Goal: Information Seeking & Learning: Learn about a topic

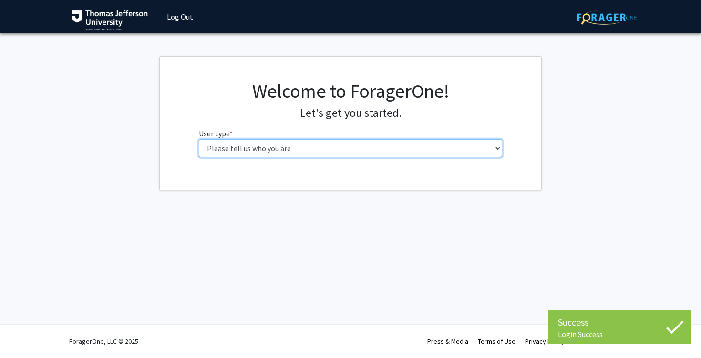
click at [361, 149] on select "Please tell us who you are Undergraduate Student Master's Student Doctoral Cand…" at bounding box center [351, 148] width 304 height 18
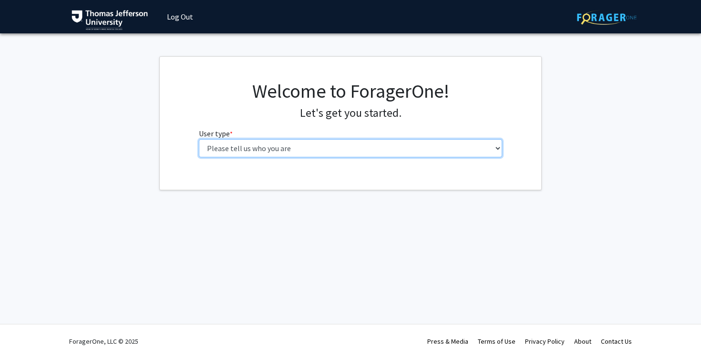
select select "3: doc"
click at [199, 139] on select "Please tell us who you are Undergraduate Student Master's Student Doctoral Cand…" at bounding box center [351, 148] width 304 height 18
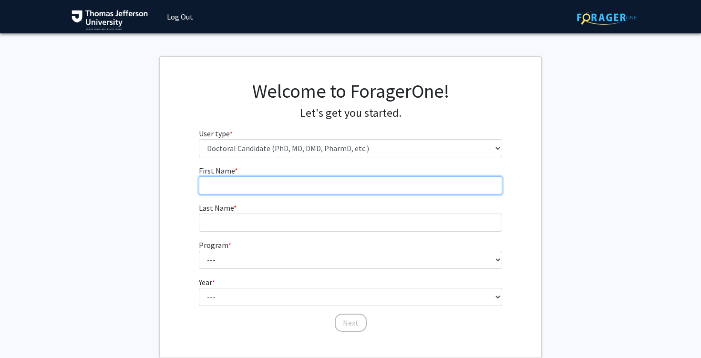
click at [360, 180] on input "First Name * required" at bounding box center [351, 185] width 304 height 18
type input "Logan"
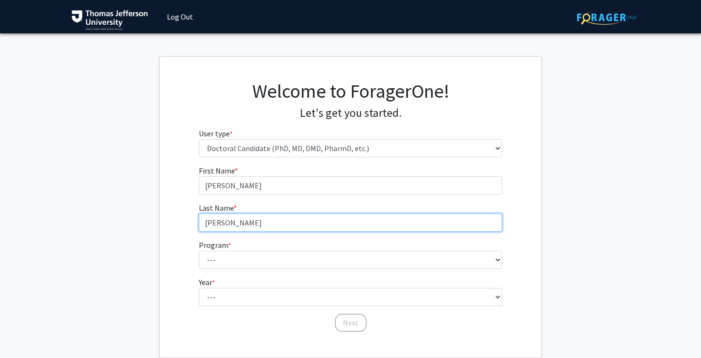
type input "Carbaugh"
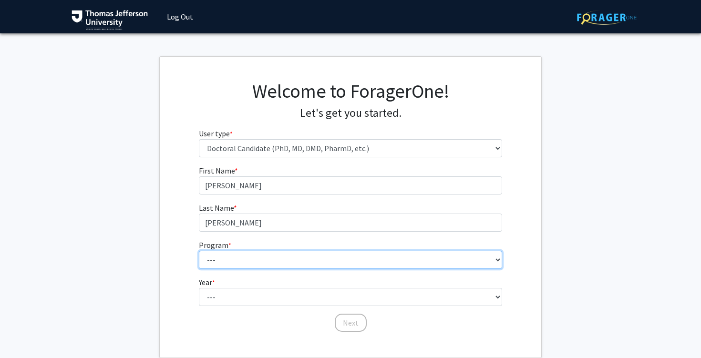
click at [306, 263] on select "--- Accelerated 3+3 BS in Health Sciences/Doctor of Occupational Therapy Accele…" at bounding box center [351, 260] width 304 height 18
select select "35: 815"
click at [199, 251] on select "--- Accelerated 3+3 BS in Health Sciences/Doctor of Occupational Therapy Accele…" at bounding box center [351, 260] width 304 height 18
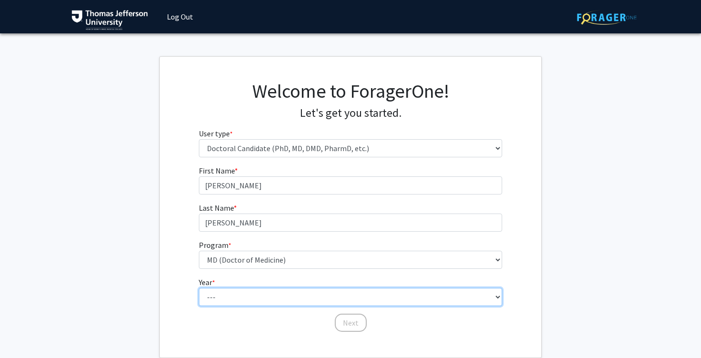
click at [282, 293] on select "--- First Year Second Year Third Year Fourth Year Fifth Year Sixth Year Seventh…" at bounding box center [351, 297] width 304 height 18
select select "1: first_year"
click at [199, 288] on select "--- First Year Second Year Third Year Fourth Year Fifth Year Sixth Year Seventh…" at bounding box center [351, 297] width 304 height 18
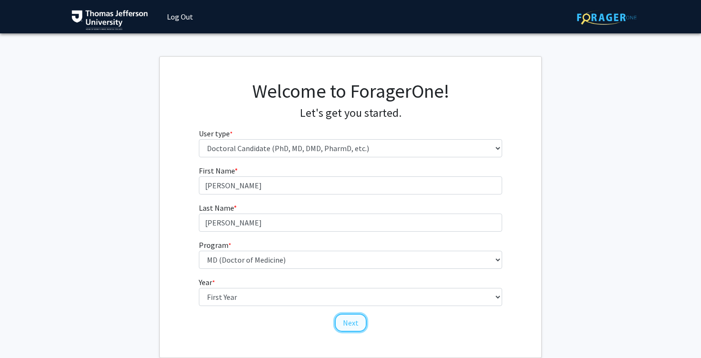
click at [345, 325] on button "Next" at bounding box center [351, 323] width 32 height 18
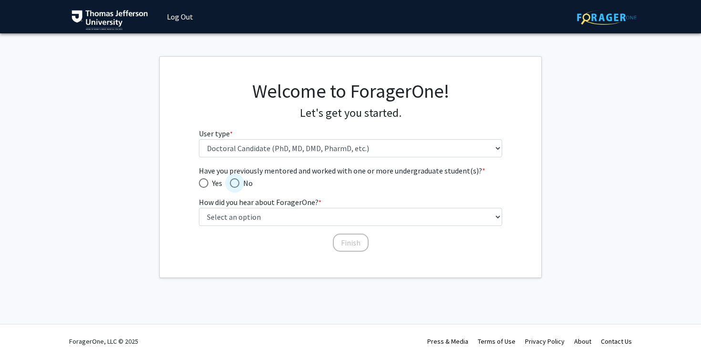
click at [237, 182] on span "Have you previously mentored and worked with one or more undergraduate student(…" at bounding box center [235, 183] width 10 height 10
click at [237, 182] on input "No" at bounding box center [235, 183] width 10 height 10
radio input "true"
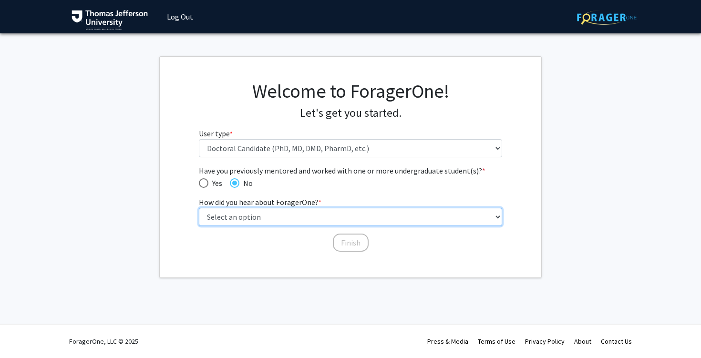
click at [234, 210] on select "Select an option Peer/student recommendation Faculty/staff recommendation Unive…" at bounding box center [351, 217] width 304 height 18
select select "2: faculty_recommendation"
click at [199, 208] on select "Select an option Peer/student recommendation Faculty/staff recommendation Unive…" at bounding box center [351, 217] width 304 height 18
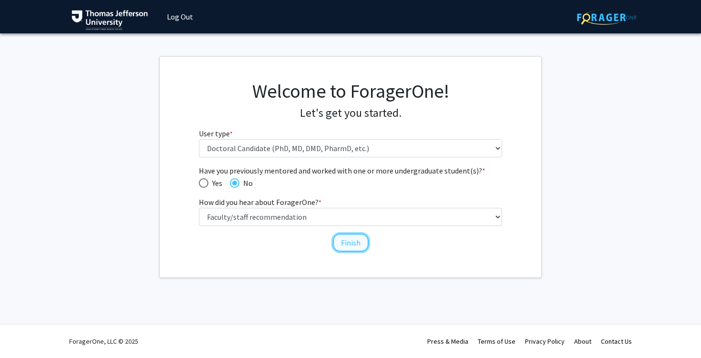
click at [348, 241] on button "Finish" at bounding box center [351, 243] width 36 height 18
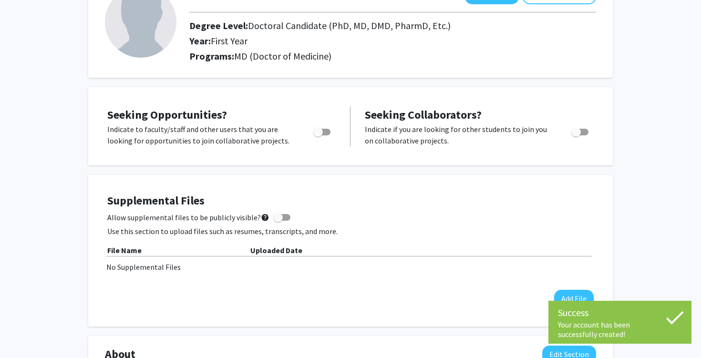
scroll to position [79, 0]
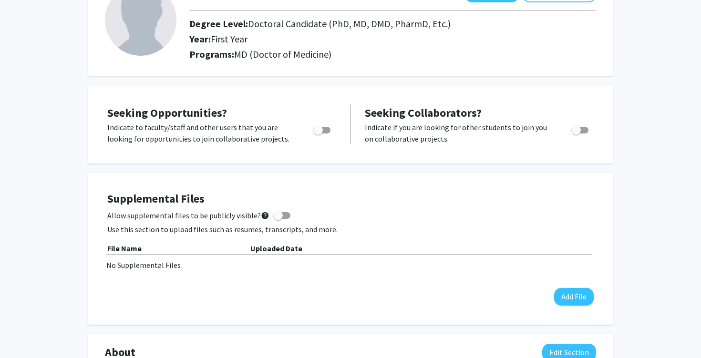
click at [325, 133] on span "Toggle" at bounding box center [321, 130] width 17 height 7
click at [318, 133] on input "Are you actively seeking opportunities?" at bounding box center [317, 133] width 0 height 0
checkbox input "true"
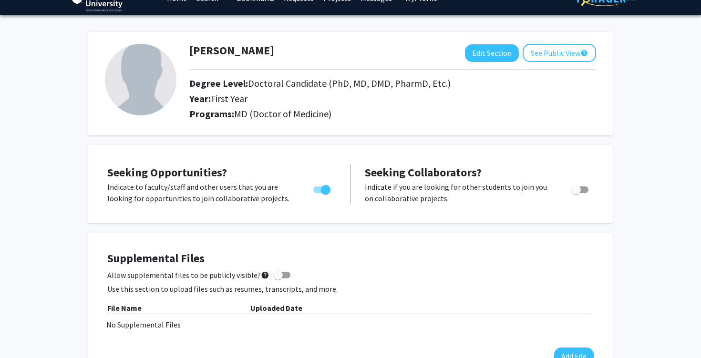
scroll to position [0, 0]
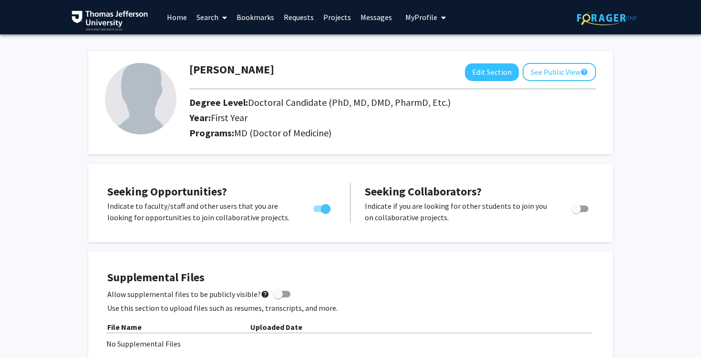
click at [222, 18] on span at bounding box center [222, 17] width 9 height 33
click at [343, 23] on link "Projects" at bounding box center [336, 16] width 37 height 33
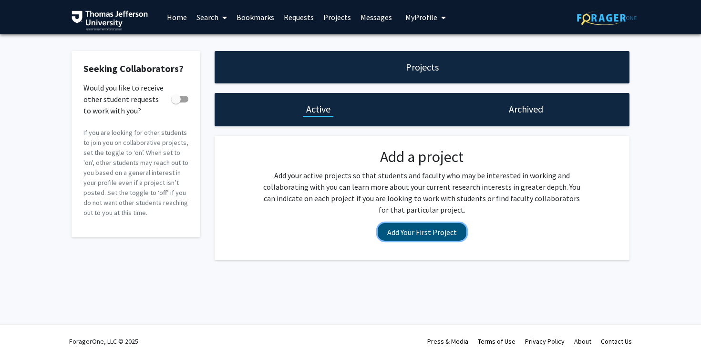
click at [394, 225] on button "Add Your First Project" at bounding box center [422, 232] width 89 height 18
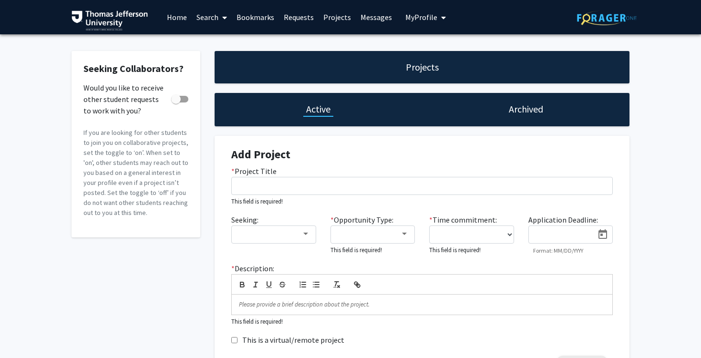
click at [345, 157] on h4 "Add Project" at bounding box center [421, 155] width 381 height 14
click at [323, 77] on div "Projects" at bounding box center [421, 67] width 415 height 32
click at [220, 12] on span at bounding box center [222, 17] width 9 height 33
click at [226, 39] on span "Faculty/Staff" at bounding box center [227, 43] width 70 height 19
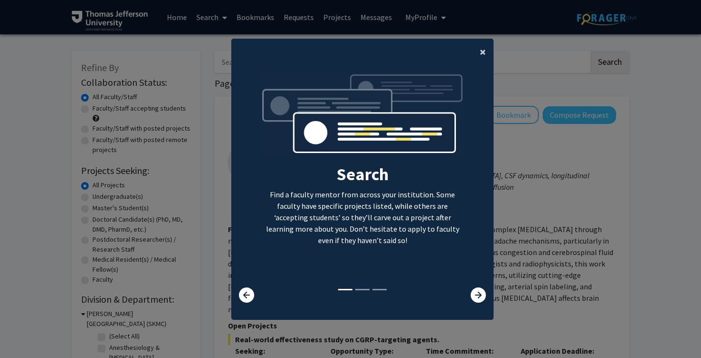
click at [483, 49] on span "×" at bounding box center [483, 51] width 6 height 15
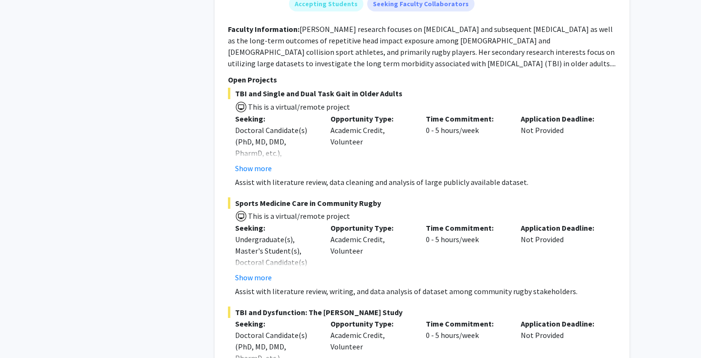
scroll to position [774, 0]
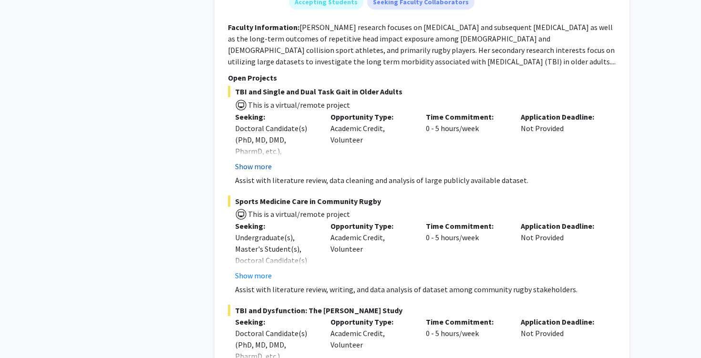
click at [251, 172] on button "Show more" at bounding box center [253, 166] width 37 height 11
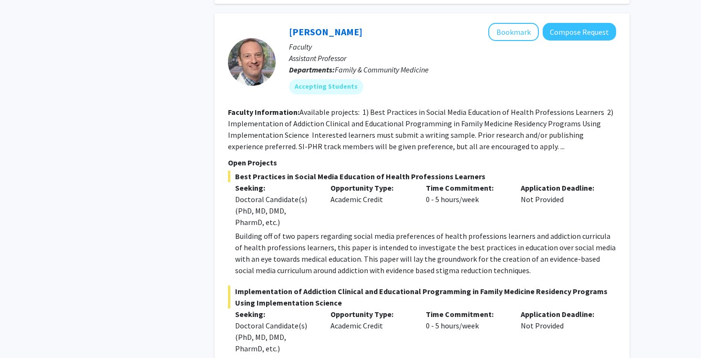
scroll to position [1146, 0]
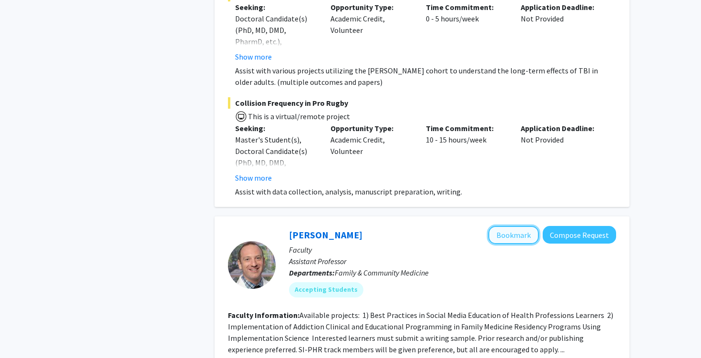
click at [527, 226] on button "Bookmark" at bounding box center [513, 235] width 51 height 18
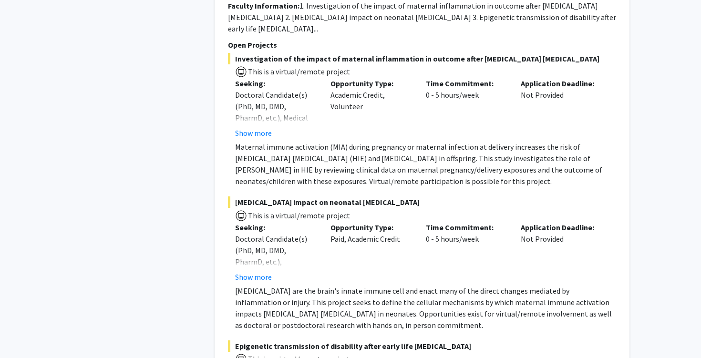
scroll to position [5613, 0]
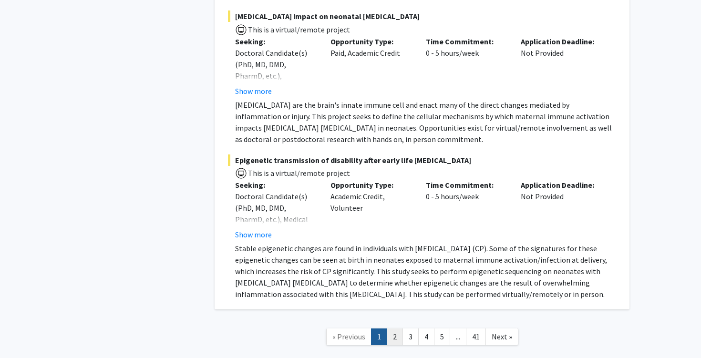
click at [398, 328] on link "2" at bounding box center [395, 336] width 16 height 17
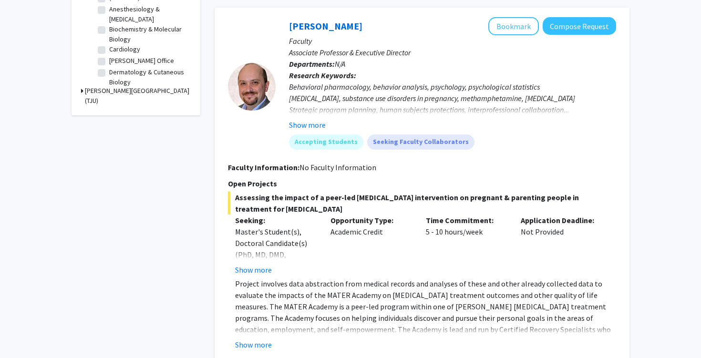
scroll to position [341, 0]
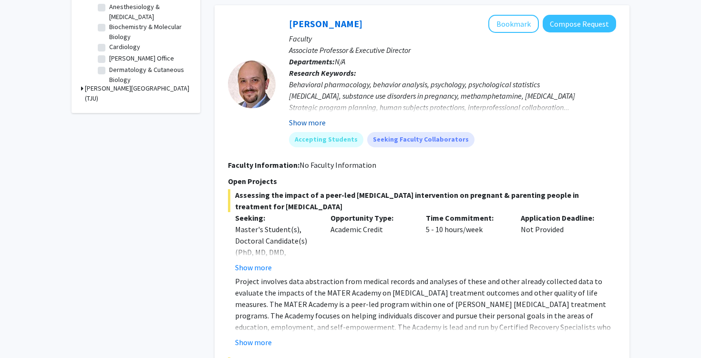
click at [308, 124] on button "Show more" at bounding box center [307, 122] width 37 height 11
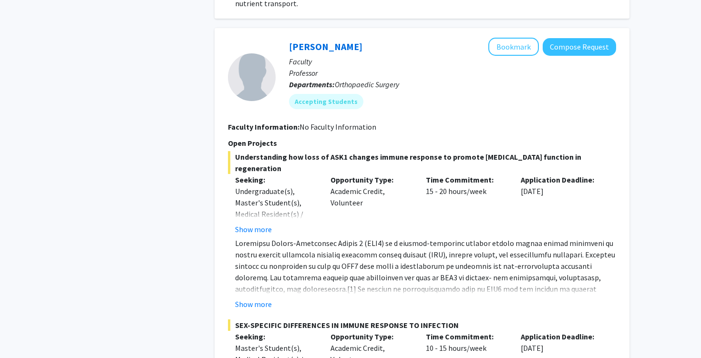
scroll to position [3459, 0]
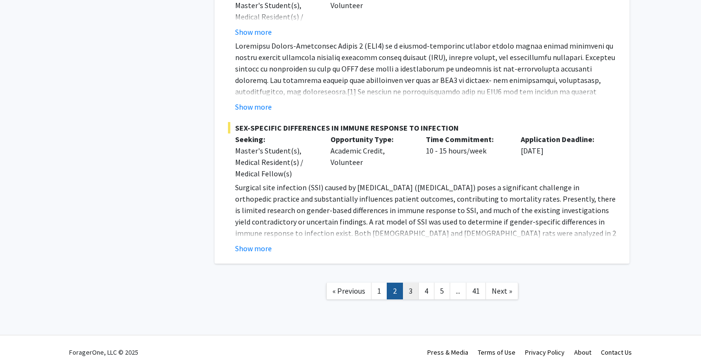
click at [407, 283] on link "3" at bounding box center [410, 291] width 16 height 17
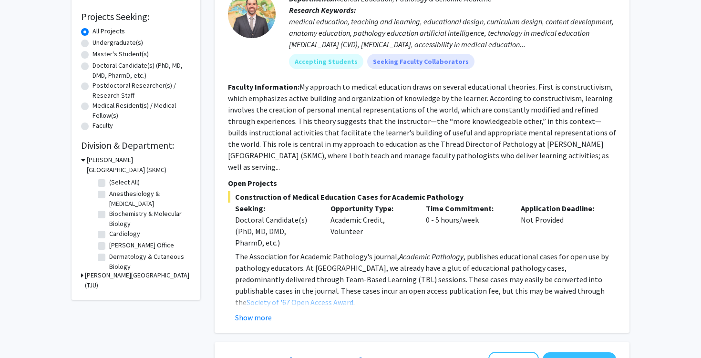
scroll to position [158, 0]
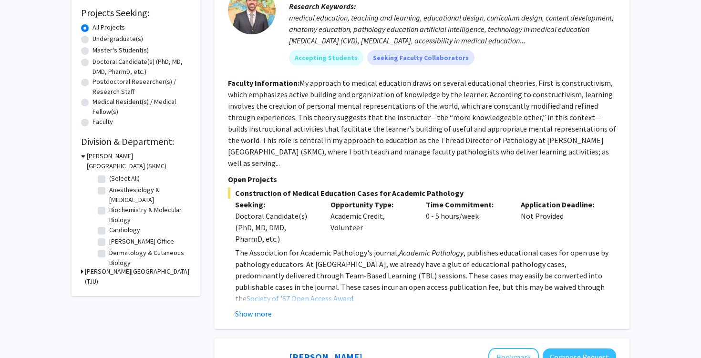
click at [251, 310] on div "Alexander Macnow Bookmark Compose Request Faculty Associate Professor Departmen…" at bounding box center [421, 134] width 415 height 390
click at [251, 308] on button "Show more" at bounding box center [253, 313] width 37 height 11
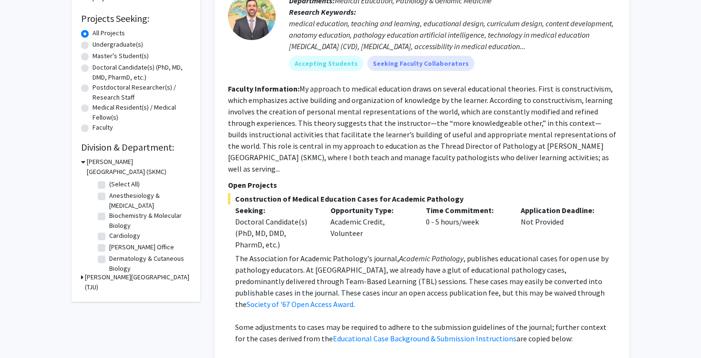
scroll to position [147, 0]
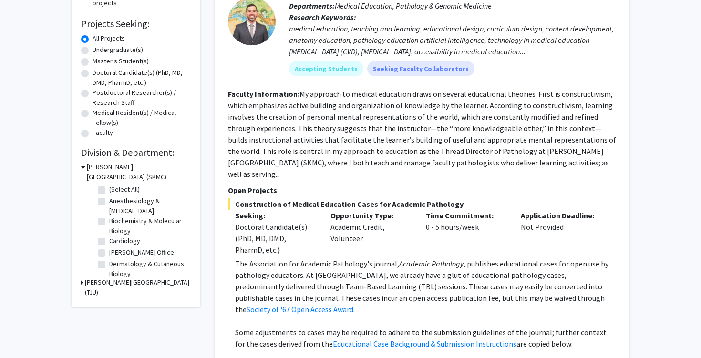
click at [308, 184] on p "Open Projects" at bounding box center [422, 189] width 388 height 11
click at [304, 162] on fg-read-more "My approach to medical education draws on several educational theories. First i…" at bounding box center [422, 134] width 388 height 90
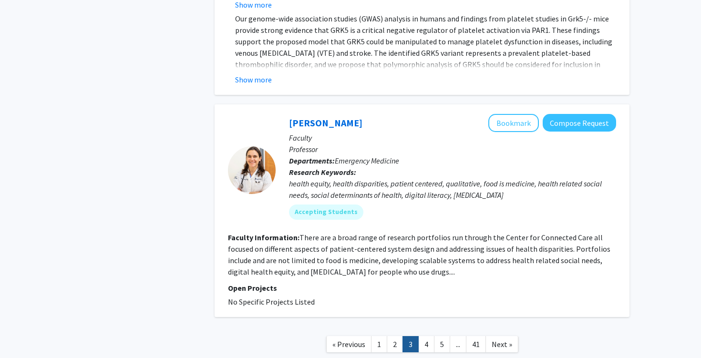
scroll to position [3421, 0]
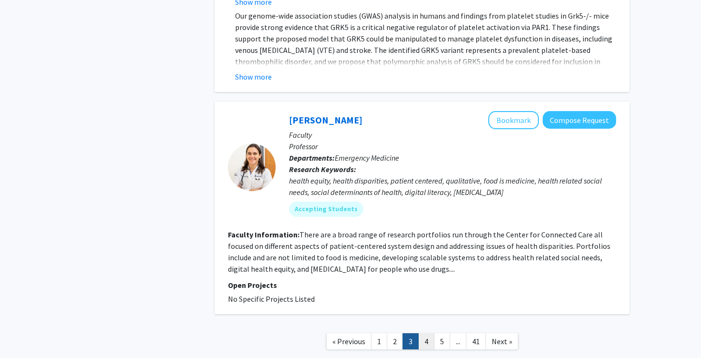
click at [425, 333] on link "4" at bounding box center [426, 341] width 16 height 17
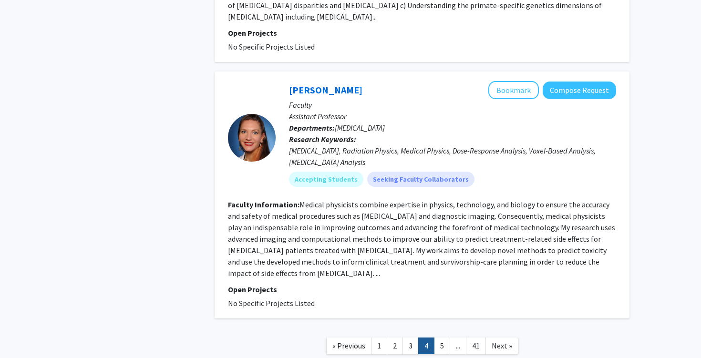
scroll to position [2071, 0]
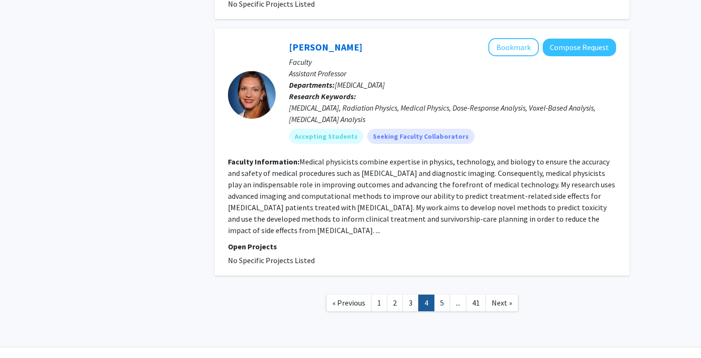
click at [450, 295] on link "..." at bounding box center [457, 303] width 17 height 17
click at [446, 295] on link "5" at bounding box center [442, 303] width 16 height 17
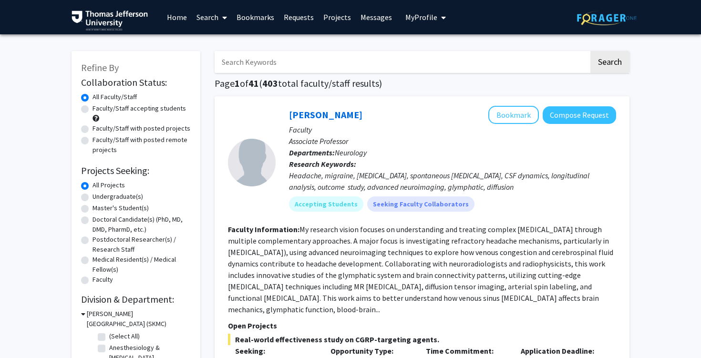
click at [274, 56] on input "Search Keywords" at bounding box center [401, 62] width 374 height 22
type input "o"
type input "substance use"
click at [590, 51] on button "Search" at bounding box center [609, 62] width 39 height 22
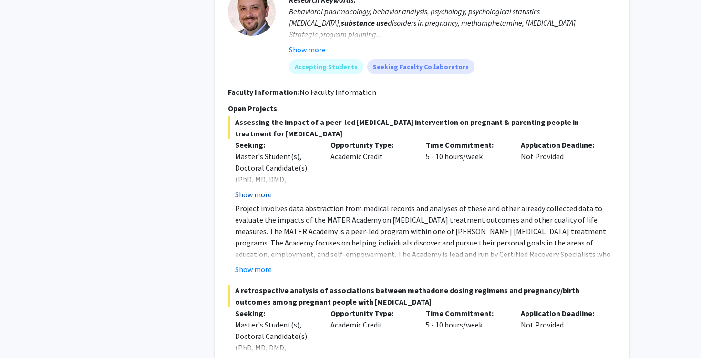
scroll to position [1743, 0]
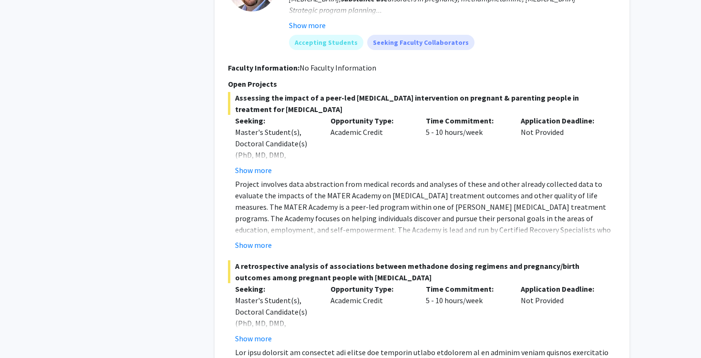
click at [260, 193] on fg-read-more "Project involves data abstraction from medical records and analyses of these an…" at bounding box center [422, 214] width 388 height 72
click at [260, 239] on button "Show more" at bounding box center [253, 244] width 37 height 11
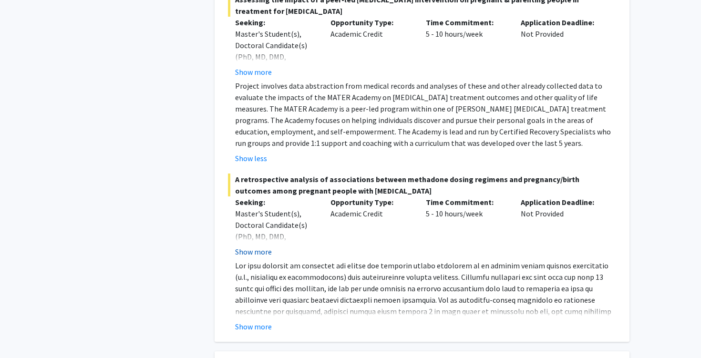
scroll to position [1842, 0]
click at [251, 320] on button "Show more" at bounding box center [253, 325] width 37 height 11
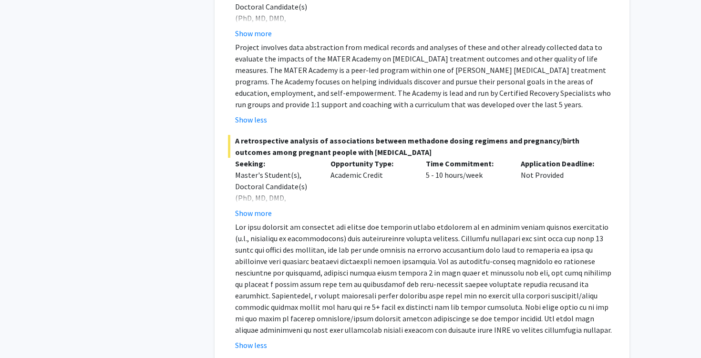
scroll to position [1880, 0]
click at [255, 207] on button "Show more" at bounding box center [253, 212] width 37 height 11
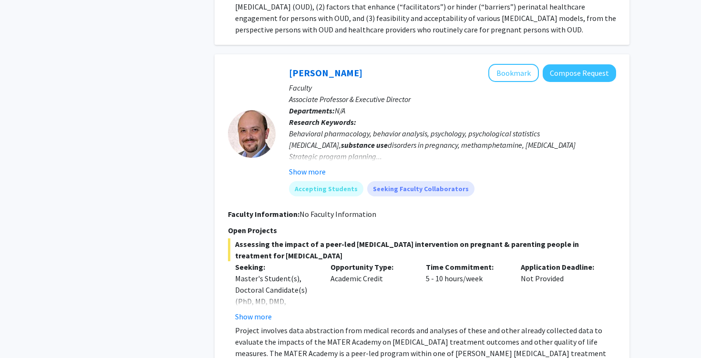
scroll to position [1599, 0]
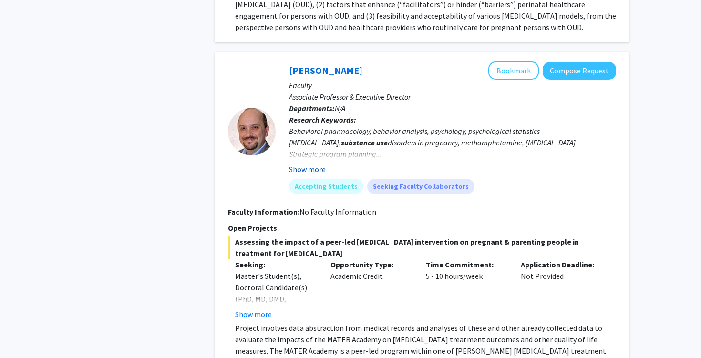
click at [306, 163] on button "Show more" at bounding box center [307, 168] width 37 height 11
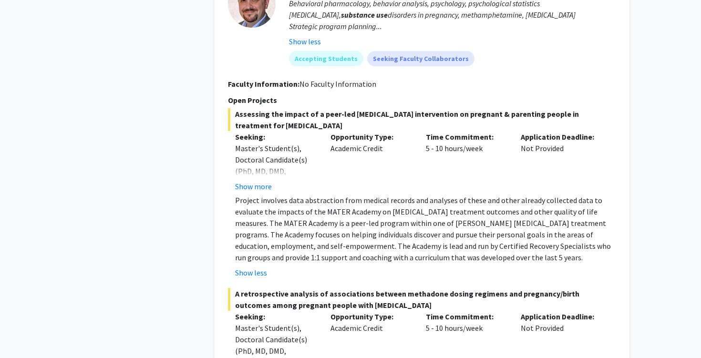
scroll to position [1729, 0]
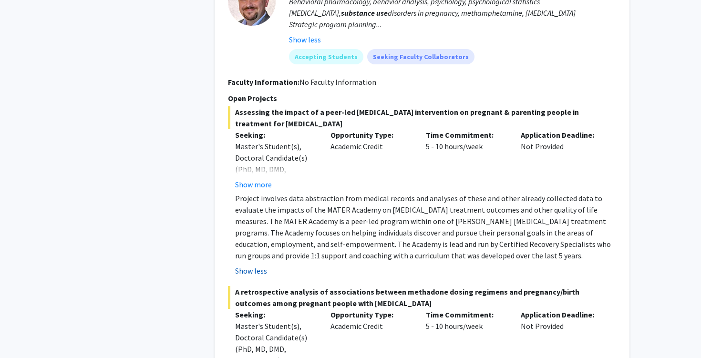
click at [260, 265] on button "Show less" at bounding box center [251, 270] width 32 height 11
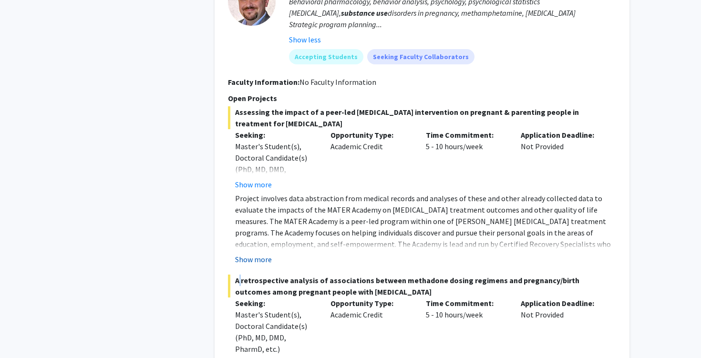
click at [260, 235] on fg-project-list "Assessing the impact of a peer-led [MEDICAL_DATA] intervention on pregnant & pa…" at bounding box center [422, 304] width 388 height 396
click at [255, 217] on fg-read-more "Project involves data abstraction from medical records and analyses of these an…" at bounding box center [422, 229] width 388 height 72
click at [255, 254] on button "Show more" at bounding box center [253, 259] width 37 height 11
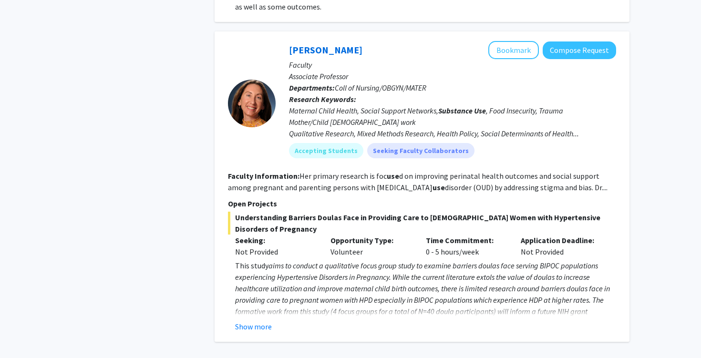
scroll to position [3187, 0]
click at [253, 321] on button "Show more" at bounding box center [253, 326] width 37 height 11
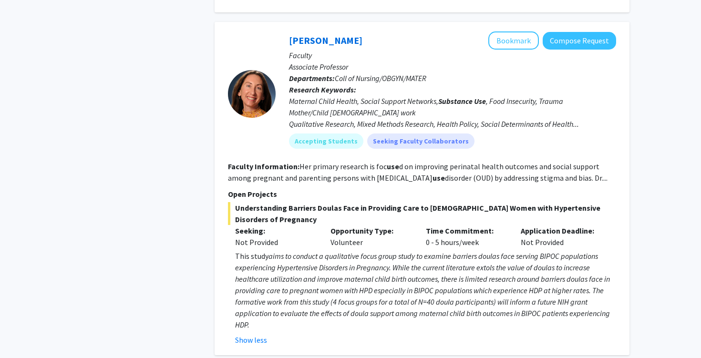
scroll to position [3198, 0]
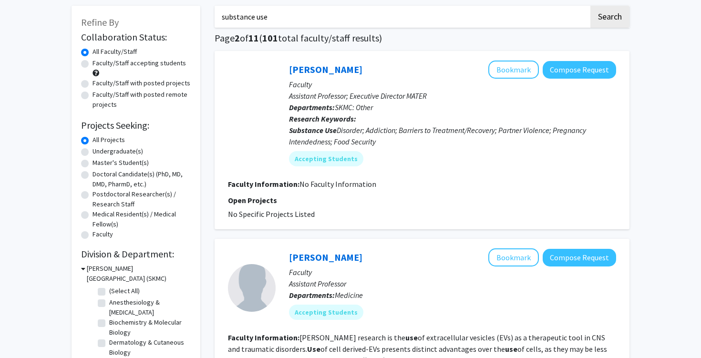
scroll to position [47, 0]
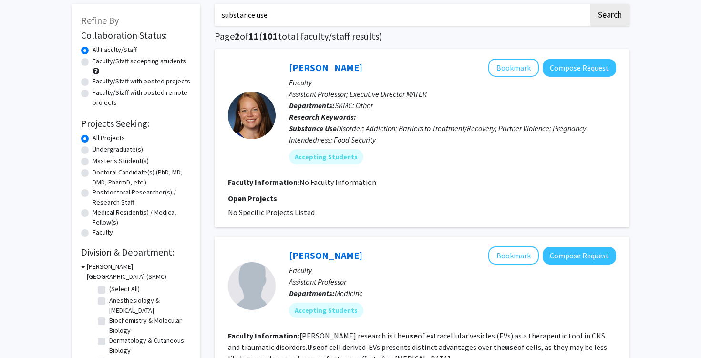
click at [329, 63] on link "[PERSON_NAME]" at bounding box center [325, 67] width 73 height 12
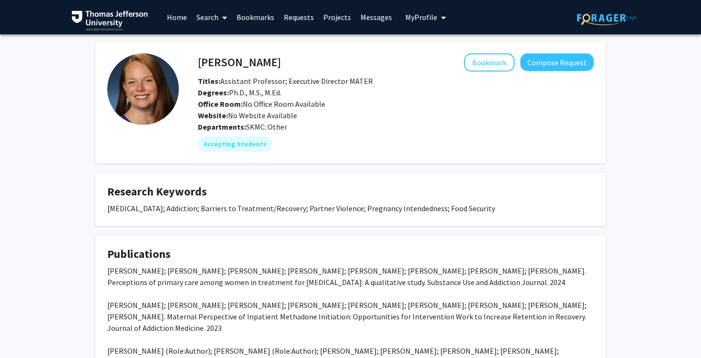
scroll to position [1, 0]
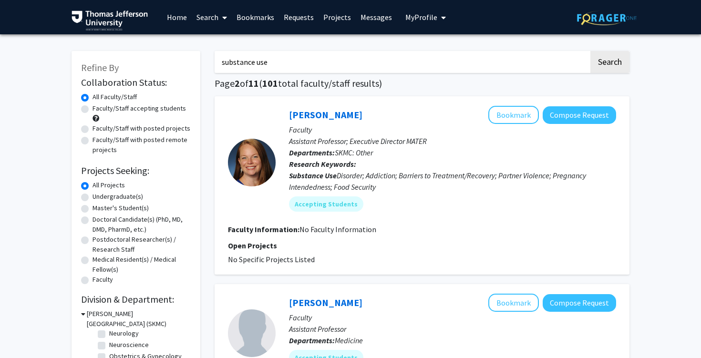
click at [288, 56] on input "substance use" at bounding box center [401, 62] width 374 height 22
type input "[MEDICAL_DATA]"
click at [590, 51] on button "Search" at bounding box center [609, 62] width 39 height 22
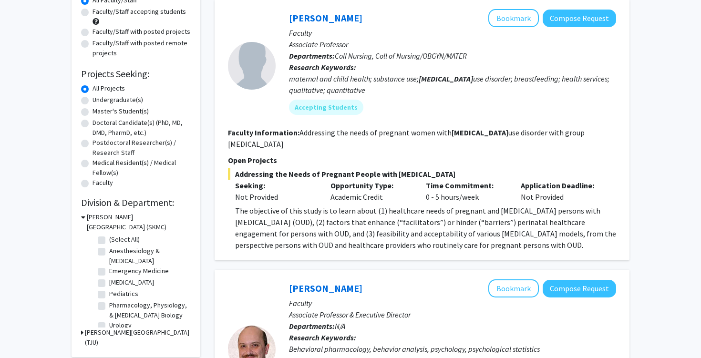
scroll to position [98, 0]
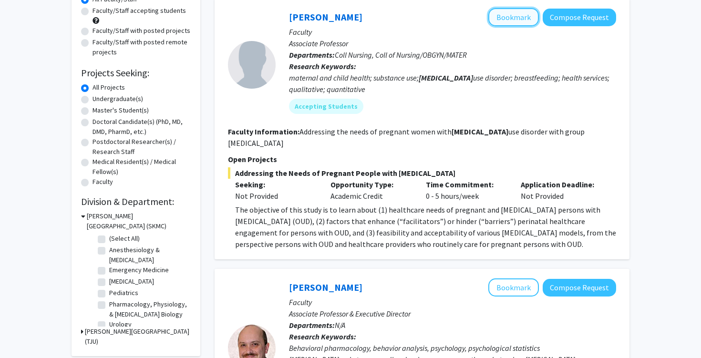
click at [506, 20] on button "Bookmark" at bounding box center [513, 17] width 51 height 18
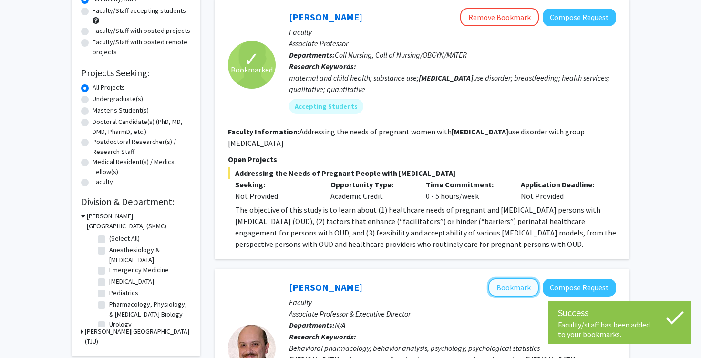
click at [509, 279] on button "Bookmark" at bounding box center [513, 287] width 51 height 18
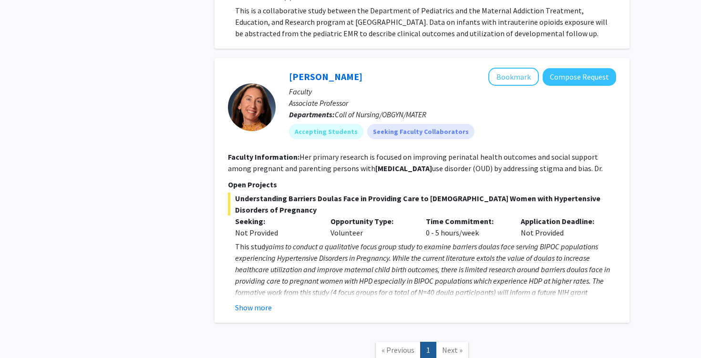
scroll to position [1962, 0]
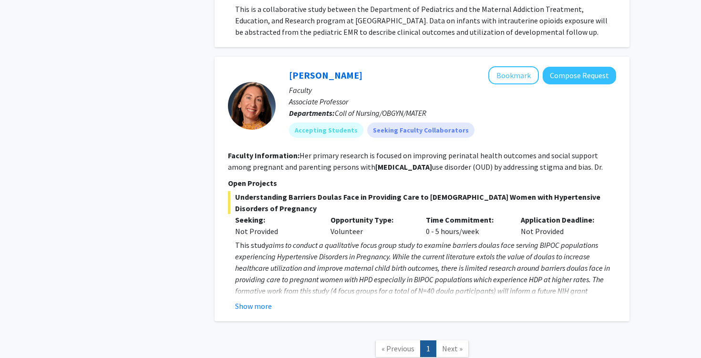
click at [460, 344] on span "Next »" at bounding box center [452, 349] width 20 height 10
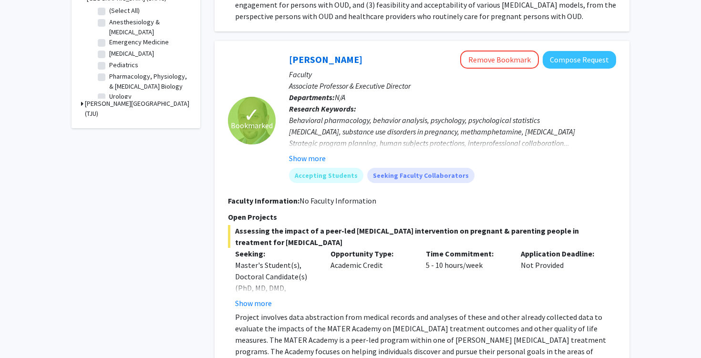
scroll to position [0, 0]
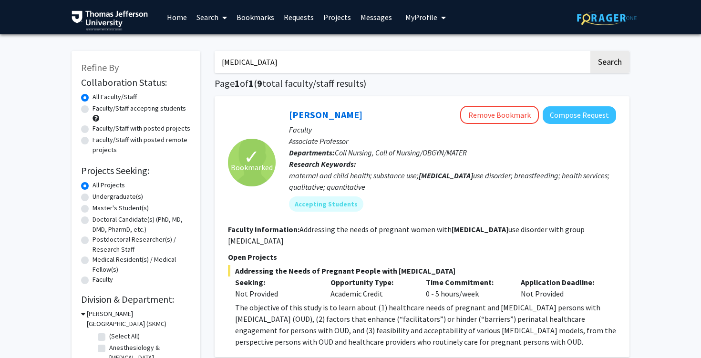
click at [252, 56] on input "[MEDICAL_DATA]" at bounding box center [401, 62] width 374 height 22
type input "u"
type input "rural"
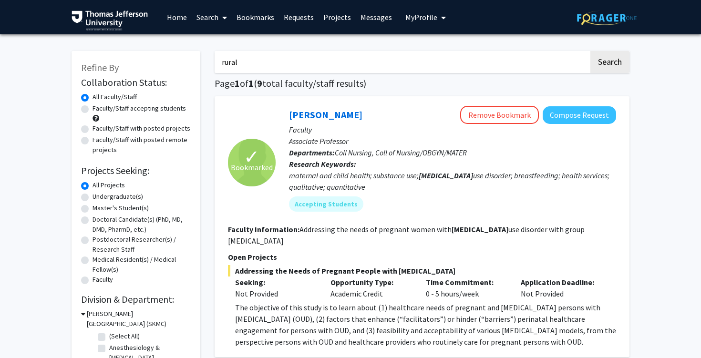
click at [590, 51] on button "Search" at bounding box center [609, 62] width 39 height 22
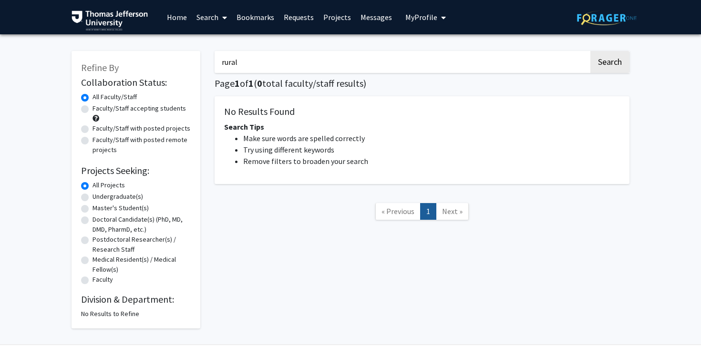
drag, startPoint x: 291, startPoint y: 66, endPoint x: 221, endPoint y: 59, distance: 71.0
click at [221, 59] on input "rural" at bounding box center [401, 62] width 374 height 22
click at [334, 18] on link "Projects" at bounding box center [336, 16] width 37 height 33
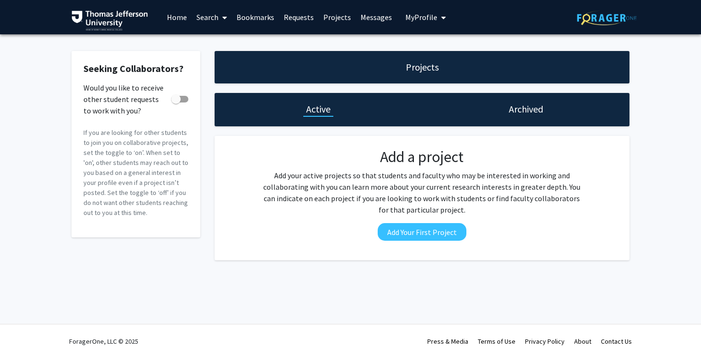
click at [220, 15] on span at bounding box center [222, 17] width 9 height 33
click at [213, 46] on span "Faculty/Staff" at bounding box center [227, 43] width 70 height 19
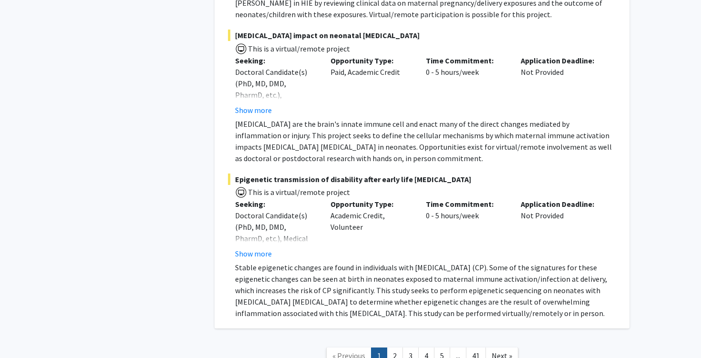
scroll to position [5578, 0]
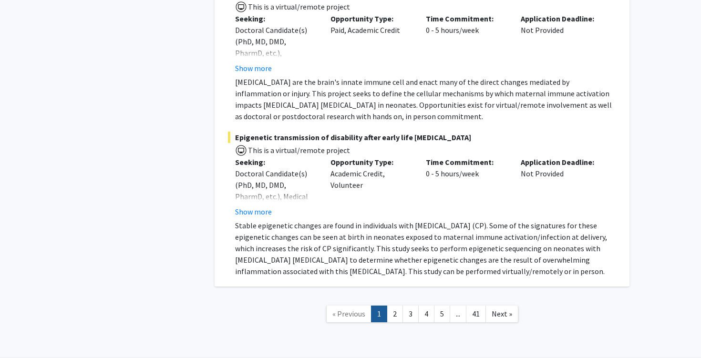
click at [456, 309] on span "..." at bounding box center [458, 314] width 4 height 10
click at [439, 306] on link "5" at bounding box center [442, 314] width 16 height 17
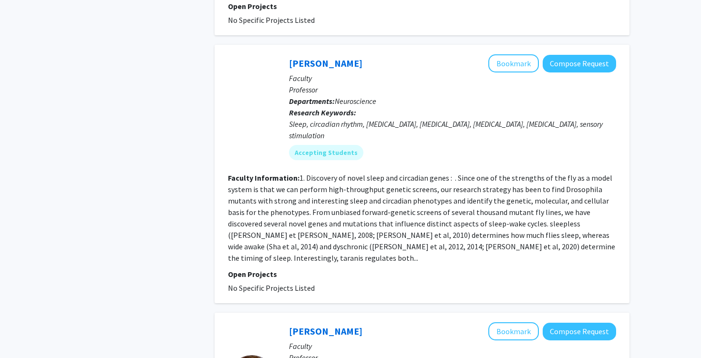
scroll to position [2154, 0]
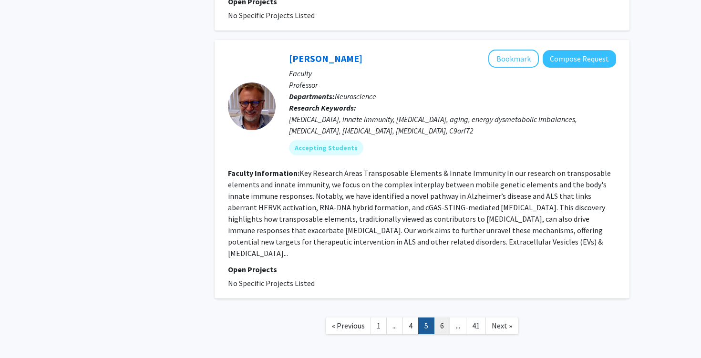
click at [444, 317] on link "6" at bounding box center [442, 325] width 16 height 17
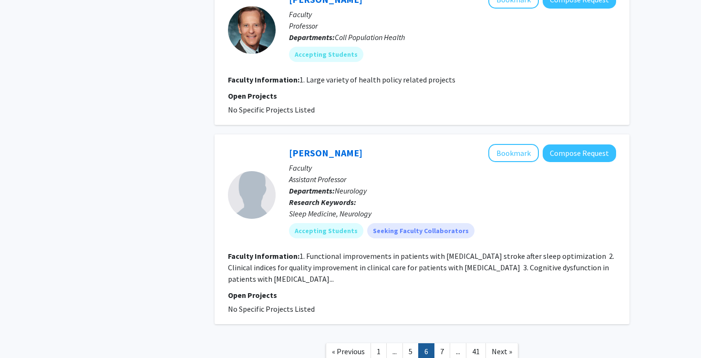
scroll to position [1830, 0]
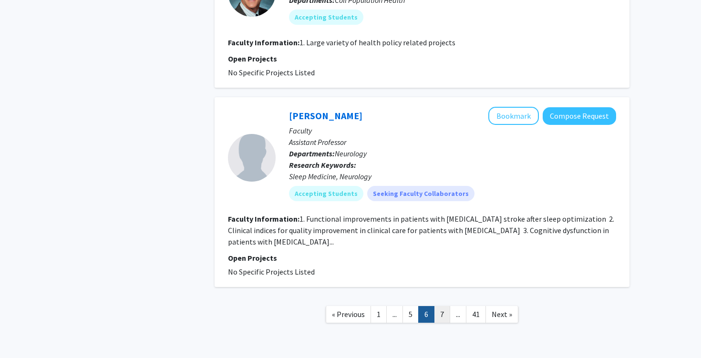
click at [442, 306] on link "7" at bounding box center [442, 314] width 16 height 17
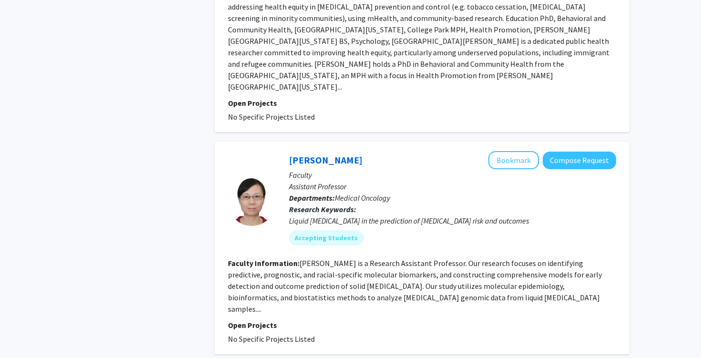
scroll to position [2087, 0]
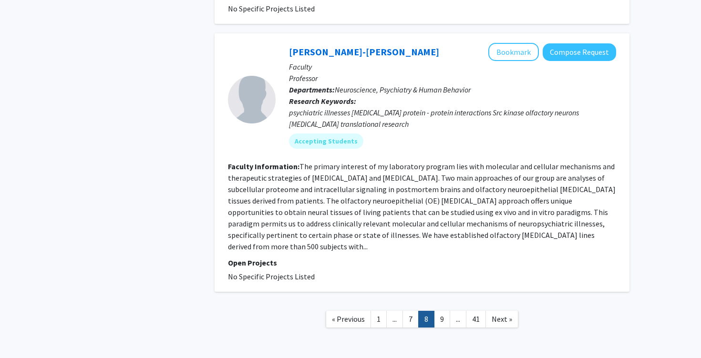
scroll to position [2101, 0]
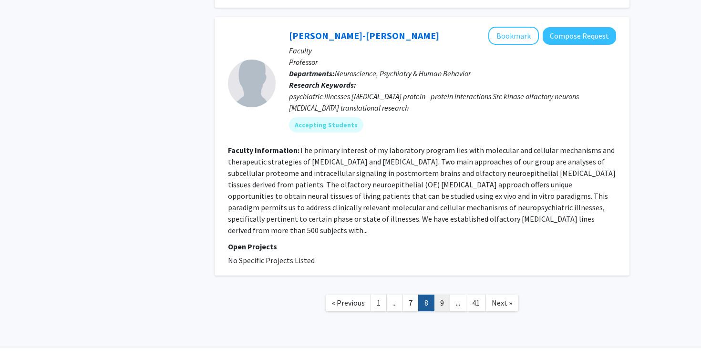
click at [446, 295] on link "9" at bounding box center [442, 303] width 16 height 17
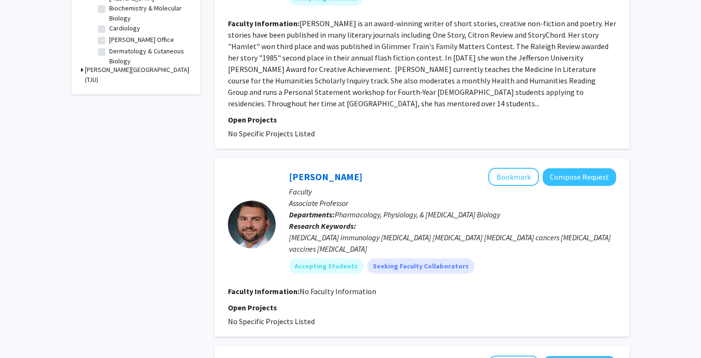
scroll to position [363, 0]
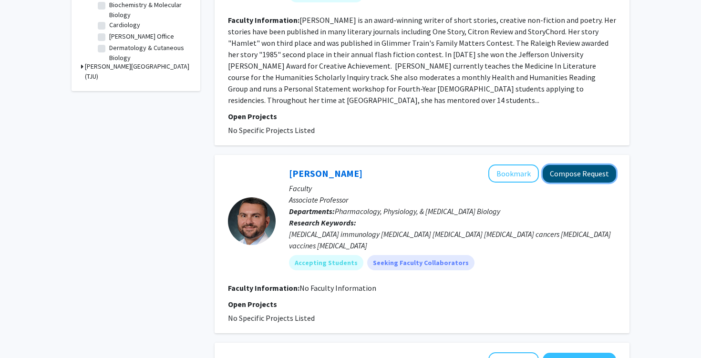
click at [570, 165] on button "Compose Request" at bounding box center [578, 174] width 73 height 18
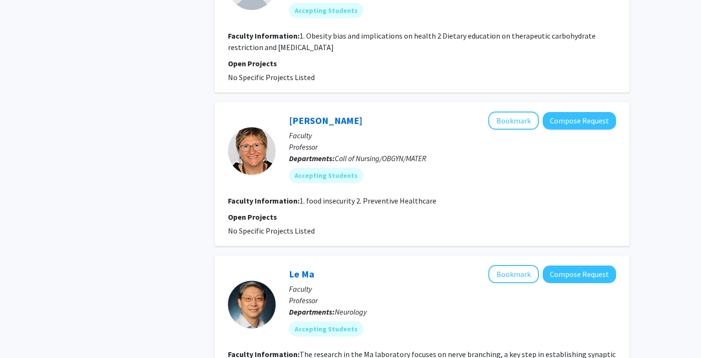
scroll to position [1876, 0]
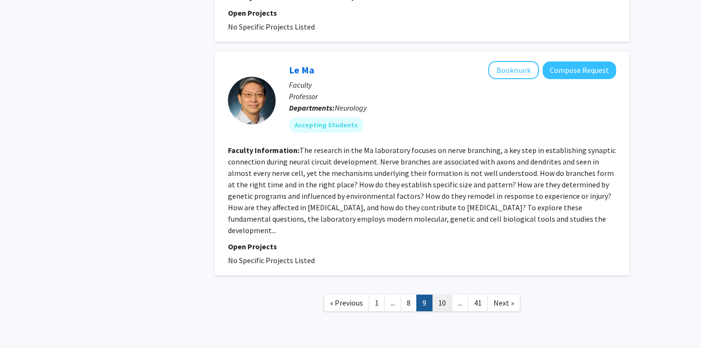
click at [437, 295] on link "10" at bounding box center [442, 303] width 20 height 17
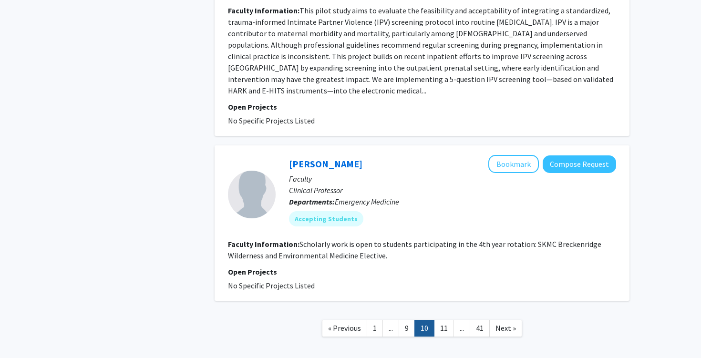
scroll to position [1632, 0]
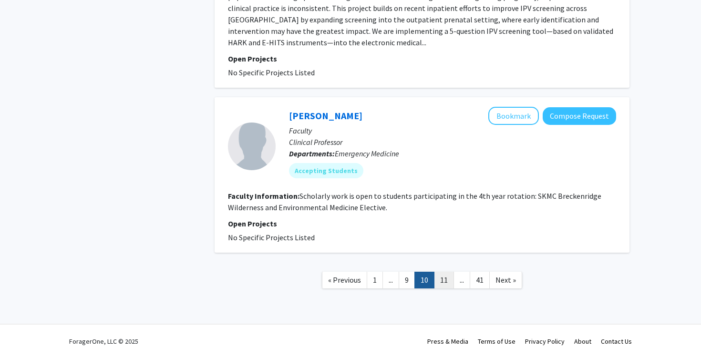
click at [447, 280] on link "11" at bounding box center [444, 280] width 20 height 17
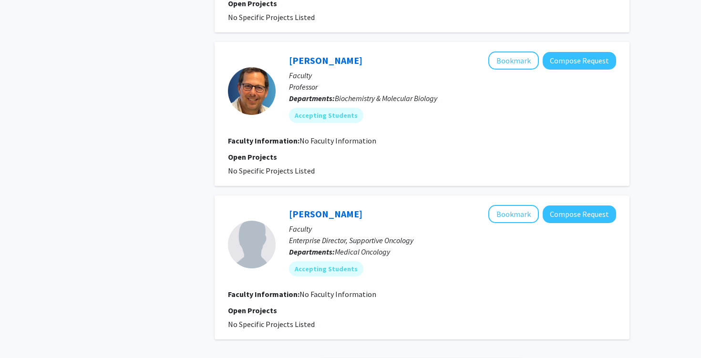
scroll to position [1392, 0]
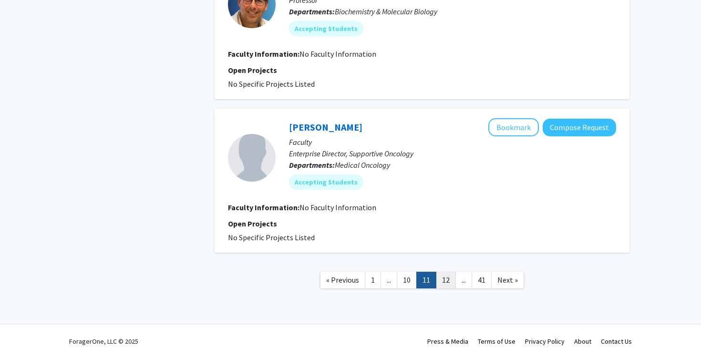
click at [444, 282] on link "12" at bounding box center [446, 280] width 20 height 17
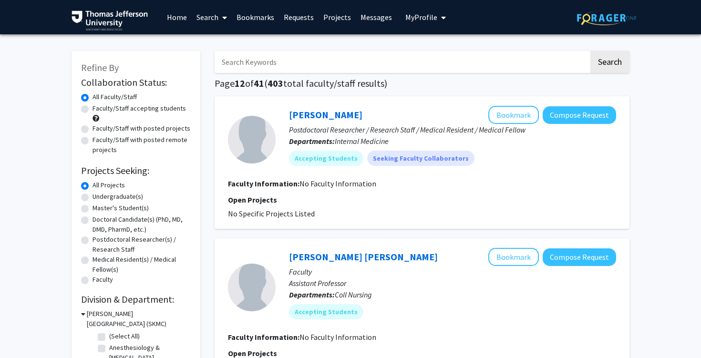
click at [383, 62] on input "Search Keywords" at bounding box center [401, 62] width 374 height 22
click at [590, 51] on button "Search" at bounding box center [609, 62] width 39 height 22
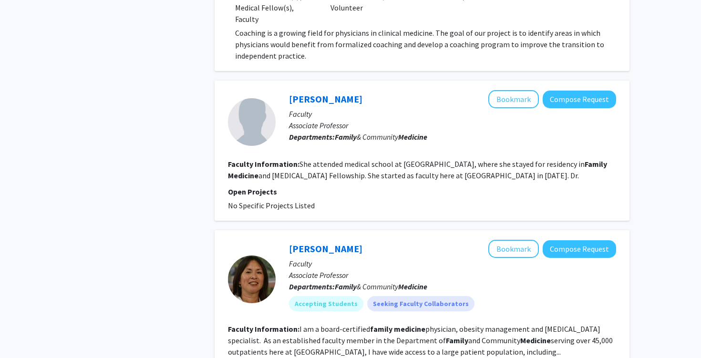
scroll to position [1943, 0]
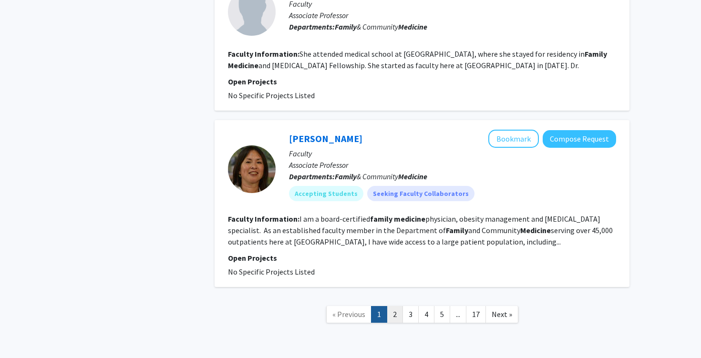
click at [397, 306] on link "2" at bounding box center [395, 314] width 16 height 17
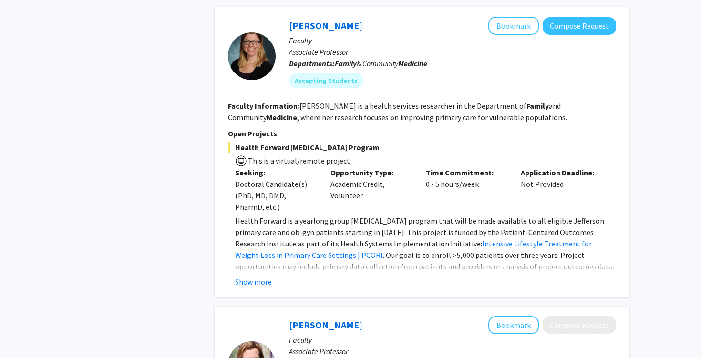
scroll to position [2355, 0]
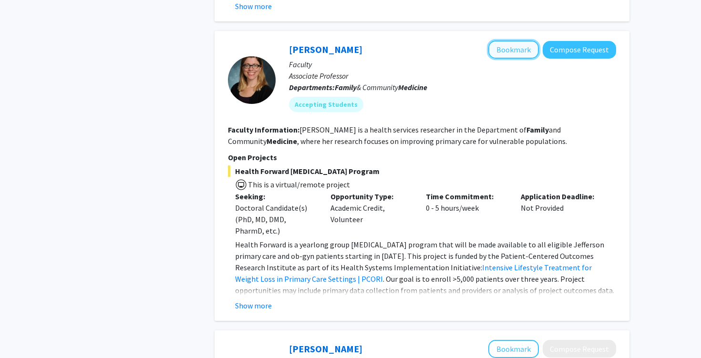
click at [516, 53] on button "Bookmark" at bounding box center [513, 50] width 51 height 18
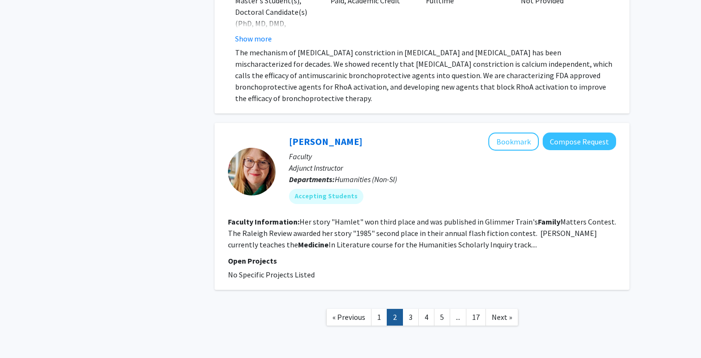
scroll to position [3511, 0]
click at [407, 309] on link "3" at bounding box center [410, 317] width 16 height 17
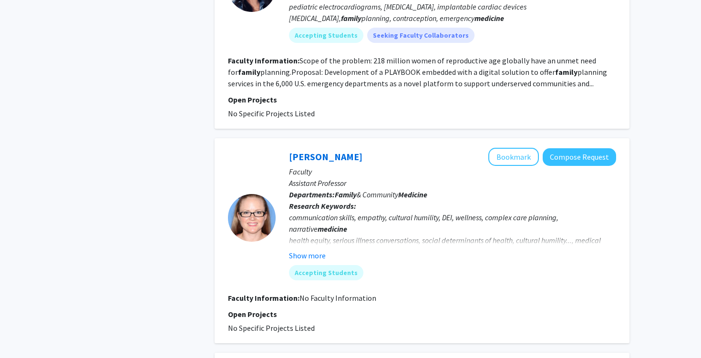
scroll to position [553, 0]
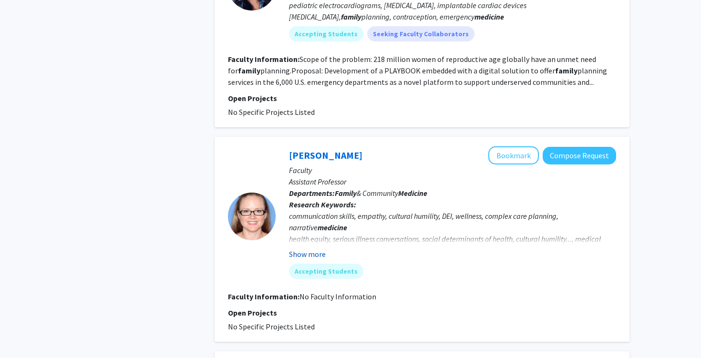
click at [317, 248] on button "Show more" at bounding box center [307, 253] width 37 height 11
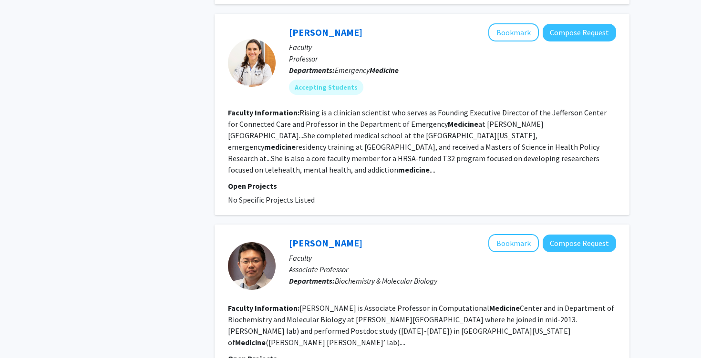
scroll to position [1913, 0]
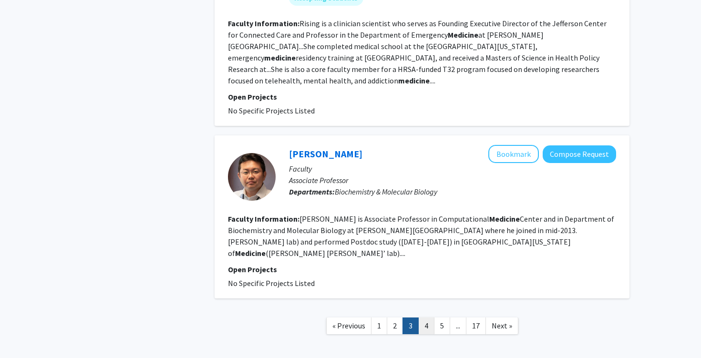
click at [426, 317] on link "4" at bounding box center [426, 325] width 16 height 17
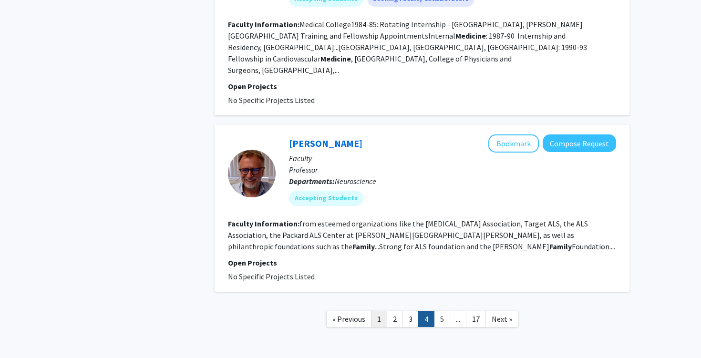
scroll to position [1878, 0]
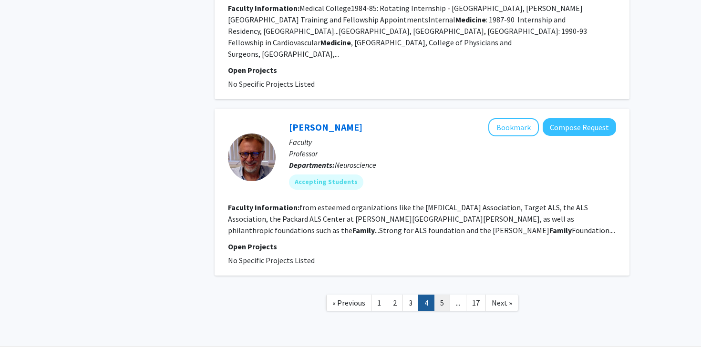
click at [439, 295] on link "5" at bounding box center [442, 303] width 16 height 17
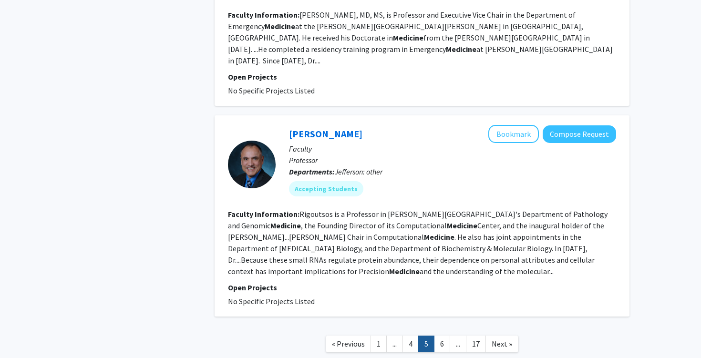
scroll to position [1666, 0]
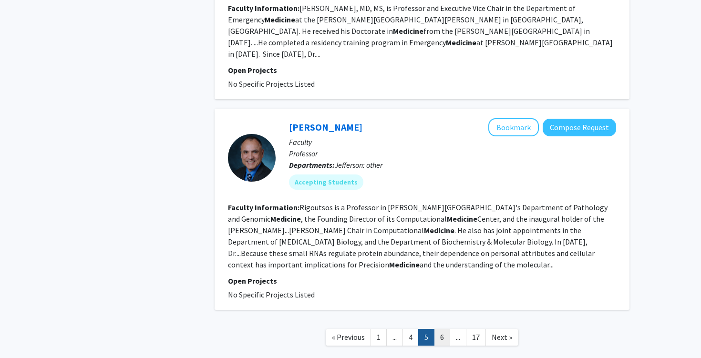
click at [440, 329] on link "6" at bounding box center [442, 337] width 16 height 17
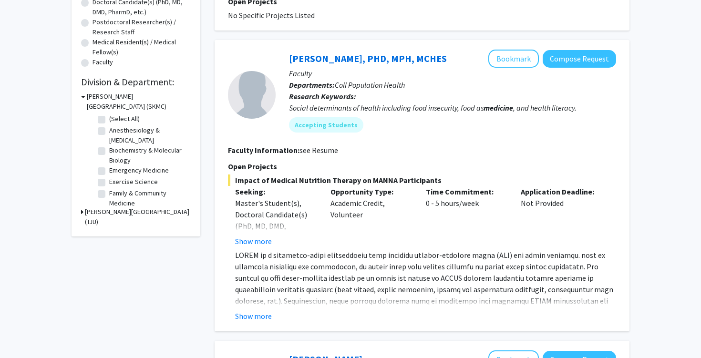
scroll to position [220, 0]
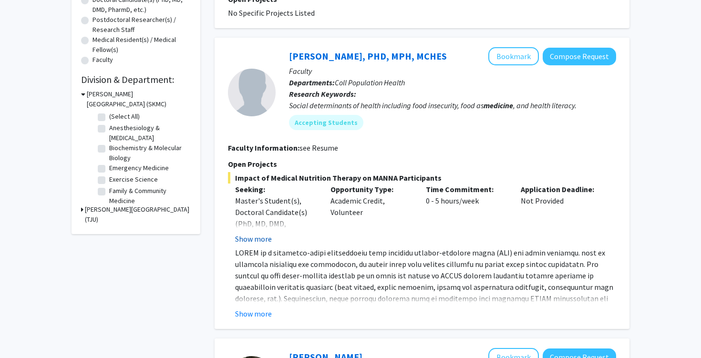
click at [255, 237] on button "Show more" at bounding box center [253, 238] width 37 height 11
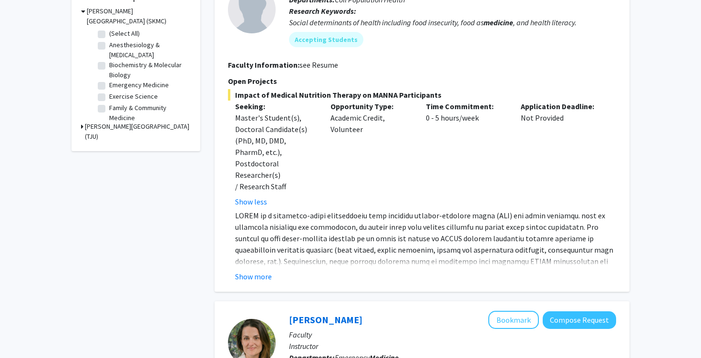
scroll to position [347, 0]
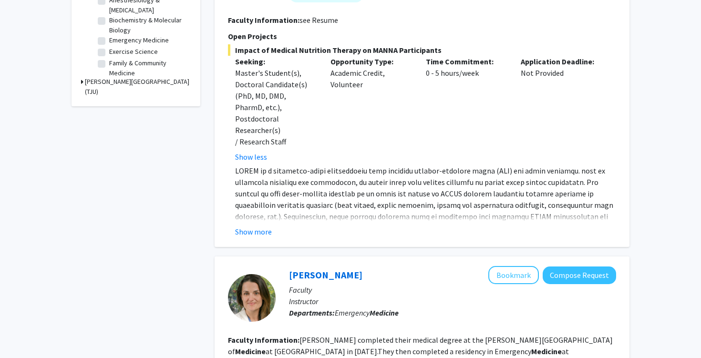
click at [260, 227] on div "[PERSON_NAME], PHD, MPH, MCHES Bookmark Compose Request Faculty Departments: Co…" at bounding box center [421, 78] width 415 height 337
click at [263, 226] on button "Show more" at bounding box center [253, 231] width 37 height 11
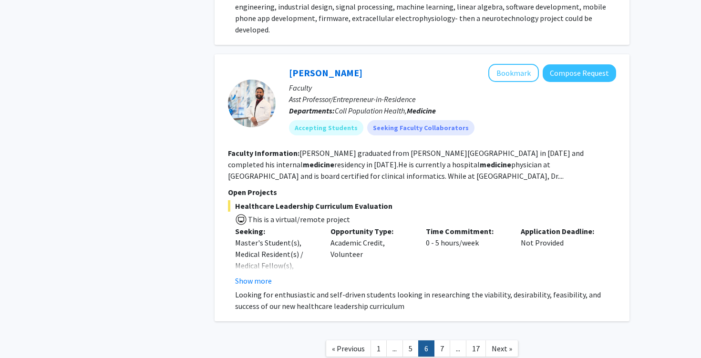
scroll to position [1916, 0]
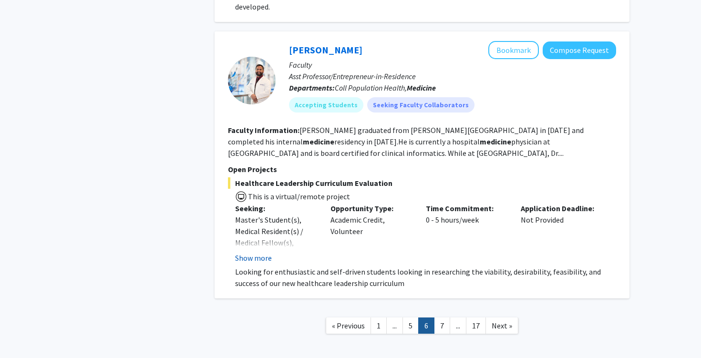
click at [256, 252] on button "Show more" at bounding box center [253, 257] width 37 height 11
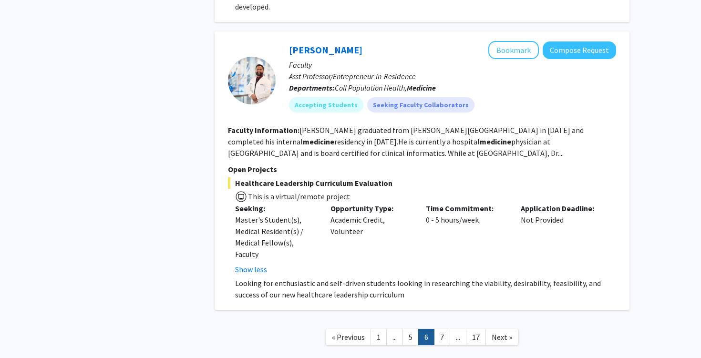
scroll to position [1917, 0]
click at [442, 328] on link "7" at bounding box center [442, 336] width 16 height 17
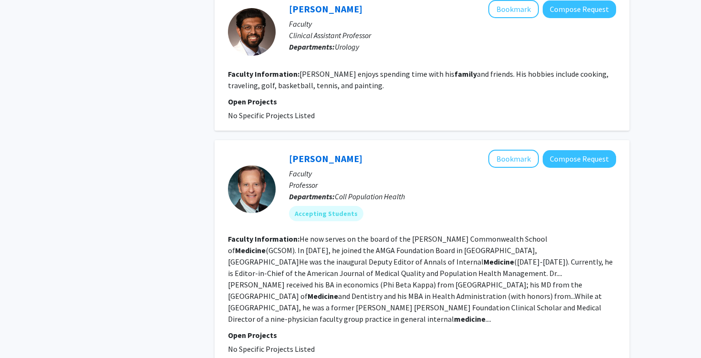
scroll to position [1571, 0]
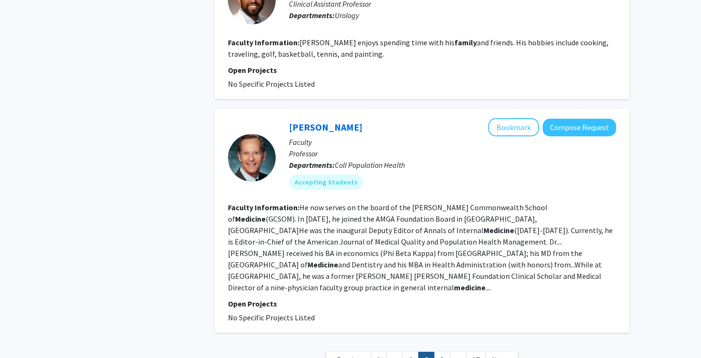
click at [433, 352] on link "7" at bounding box center [426, 360] width 16 height 17
click at [437, 352] on link "8" at bounding box center [442, 360] width 16 height 17
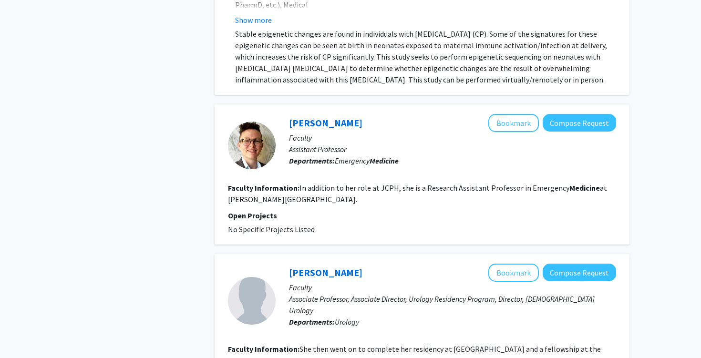
scroll to position [1810, 0]
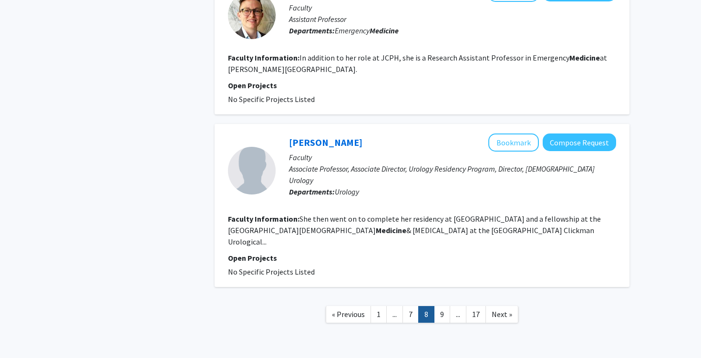
click at [378, 296] on nav "« Previous 1 ... 7 8 9 ... 17 Next »" at bounding box center [421, 315] width 415 height 39
click at [443, 296] on nav "« Previous 1 ... 7 8 9 ... 17 Next »" at bounding box center [421, 315] width 415 height 39
click at [440, 306] on link "9" at bounding box center [442, 314] width 16 height 17
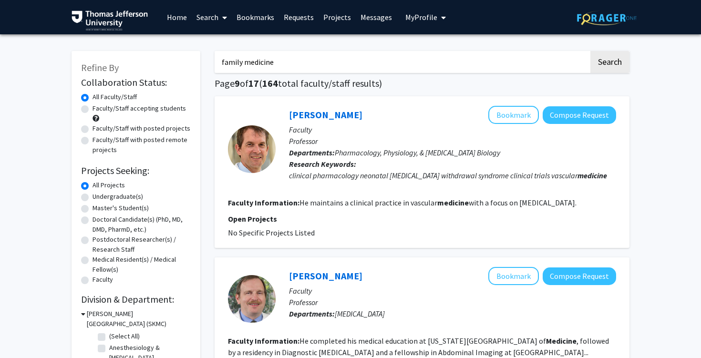
click at [330, 61] on input "family medicine" at bounding box center [401, 62] width 374 height 22
type input "pharmacology"
click at [590, 51] on button "Search" at bounding box center [609, 62] width 39 height 22
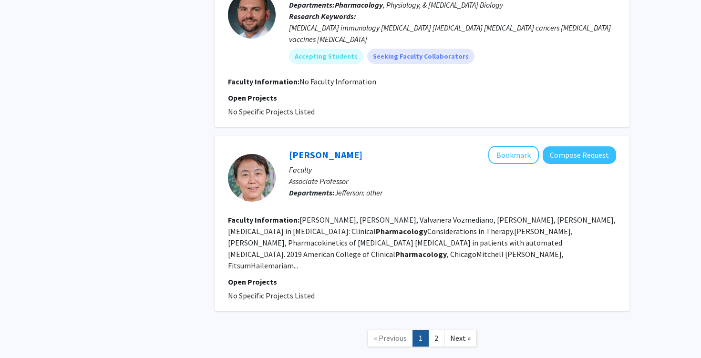
scroll to position [2279, 0]
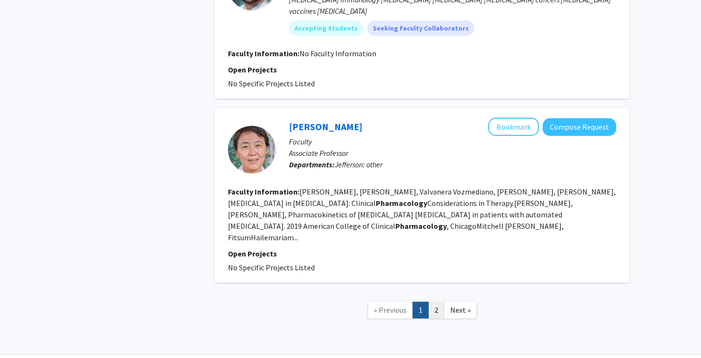
click at [440, 303] on link "2" at bounding box center [436, 310] width 16 height 17
